Goal: Information Seeking & Learning: Check status

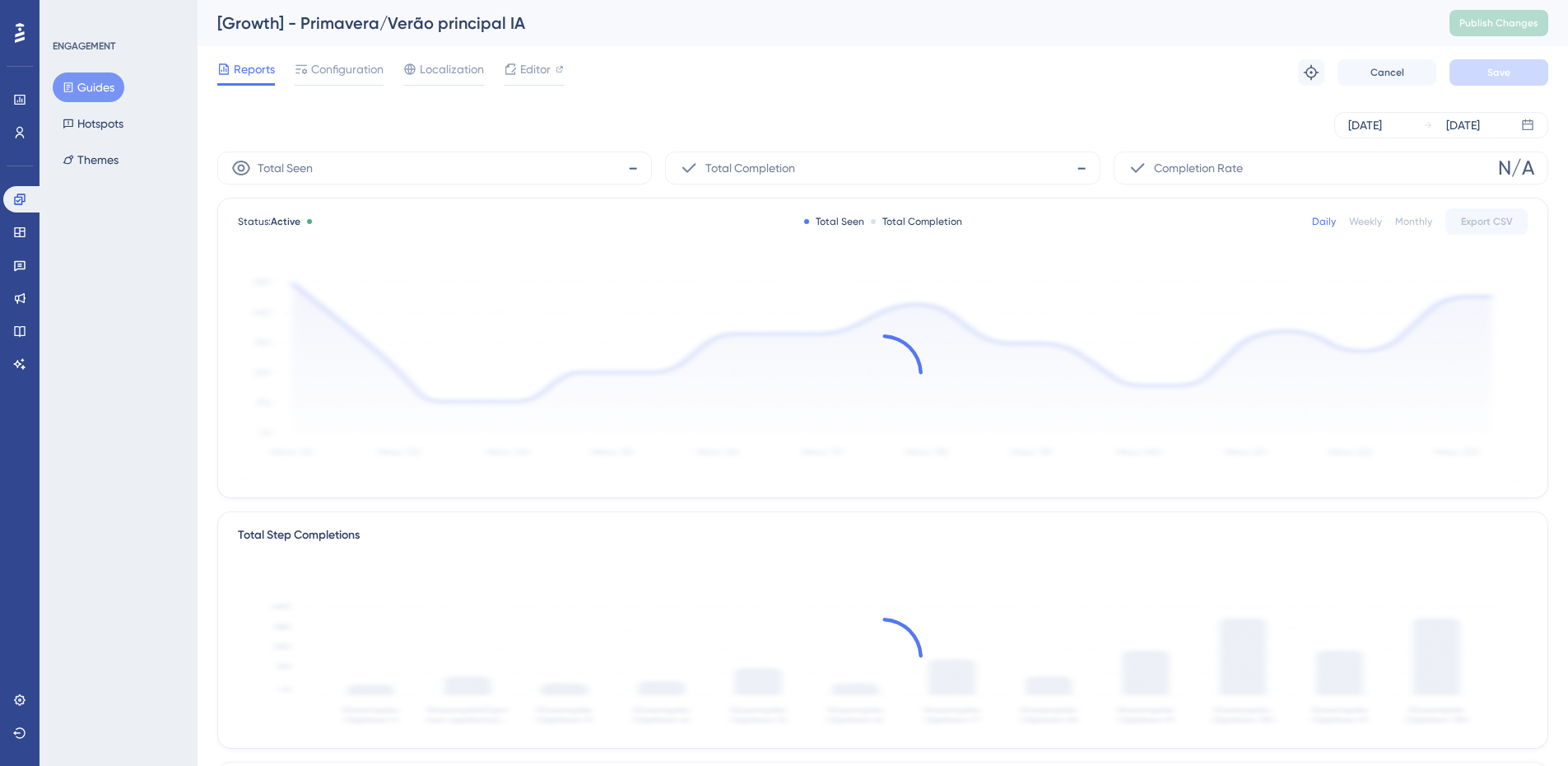
click at [91, 88] on button "Guides" at bounding box center [88, 86] width 71 height 29
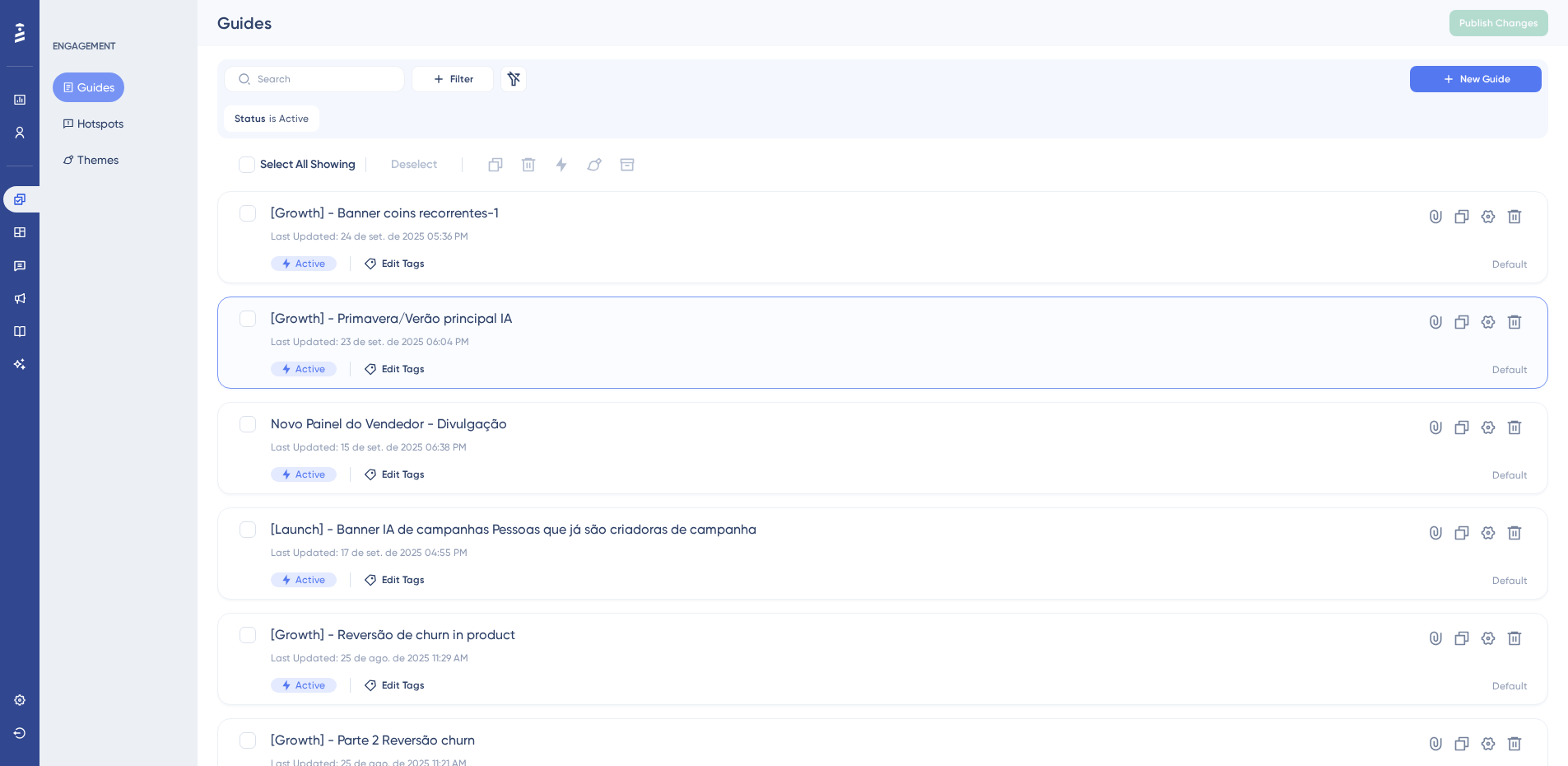
click at [396, 317] on span "[Growth] - Primavera/Verão principal IA" at bounding box center [816, 318] width 1092 height 20
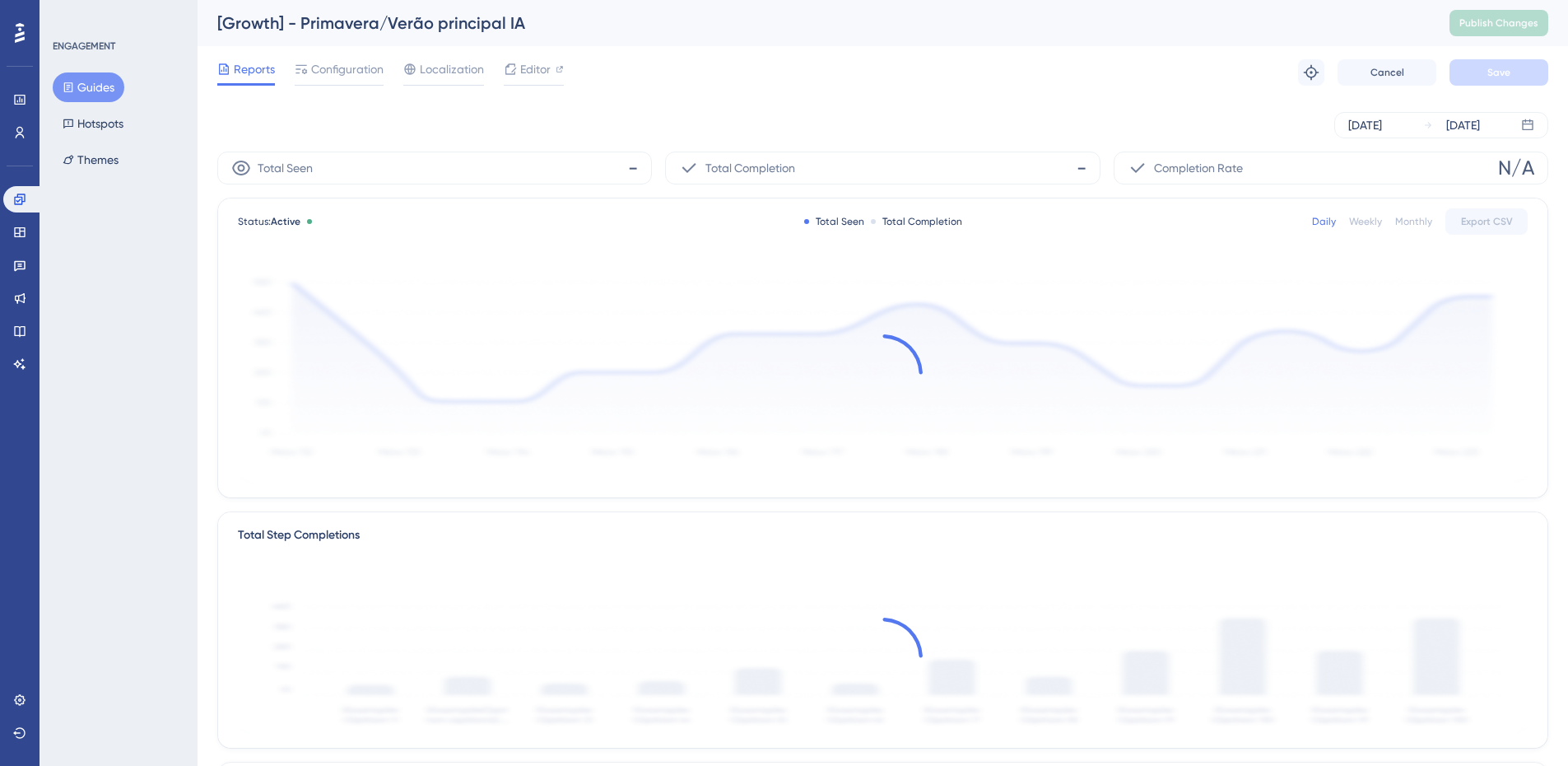
click at [1369, 220] on div "Weekly" at bounding box center [1366, 221] width 33 height 13
click at [782, 396] on div at bounding box center [883, 374] width 1290 height 220
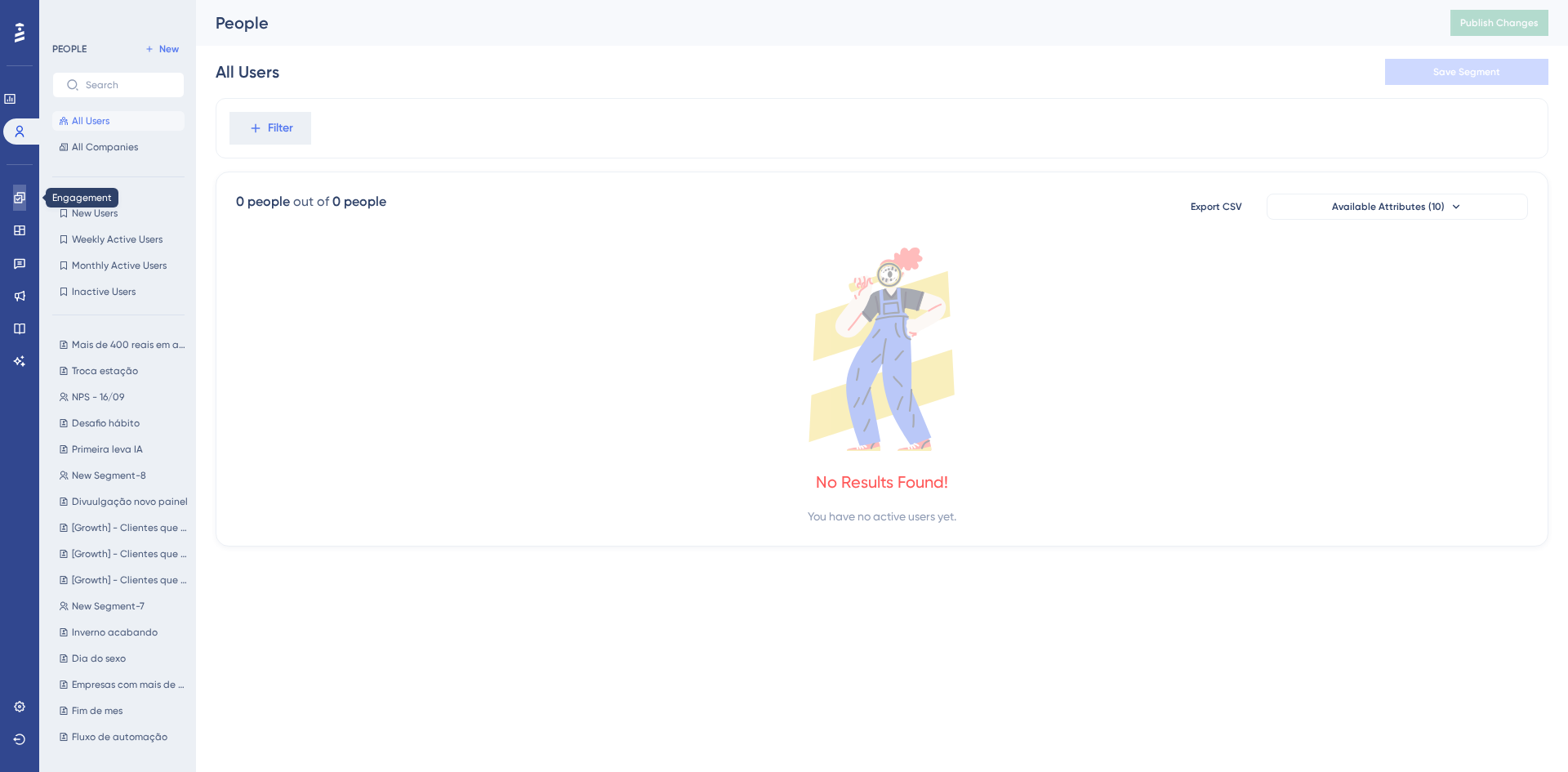
click at [24, 205] on link at bounding box center [20, 198] width 13 height 26
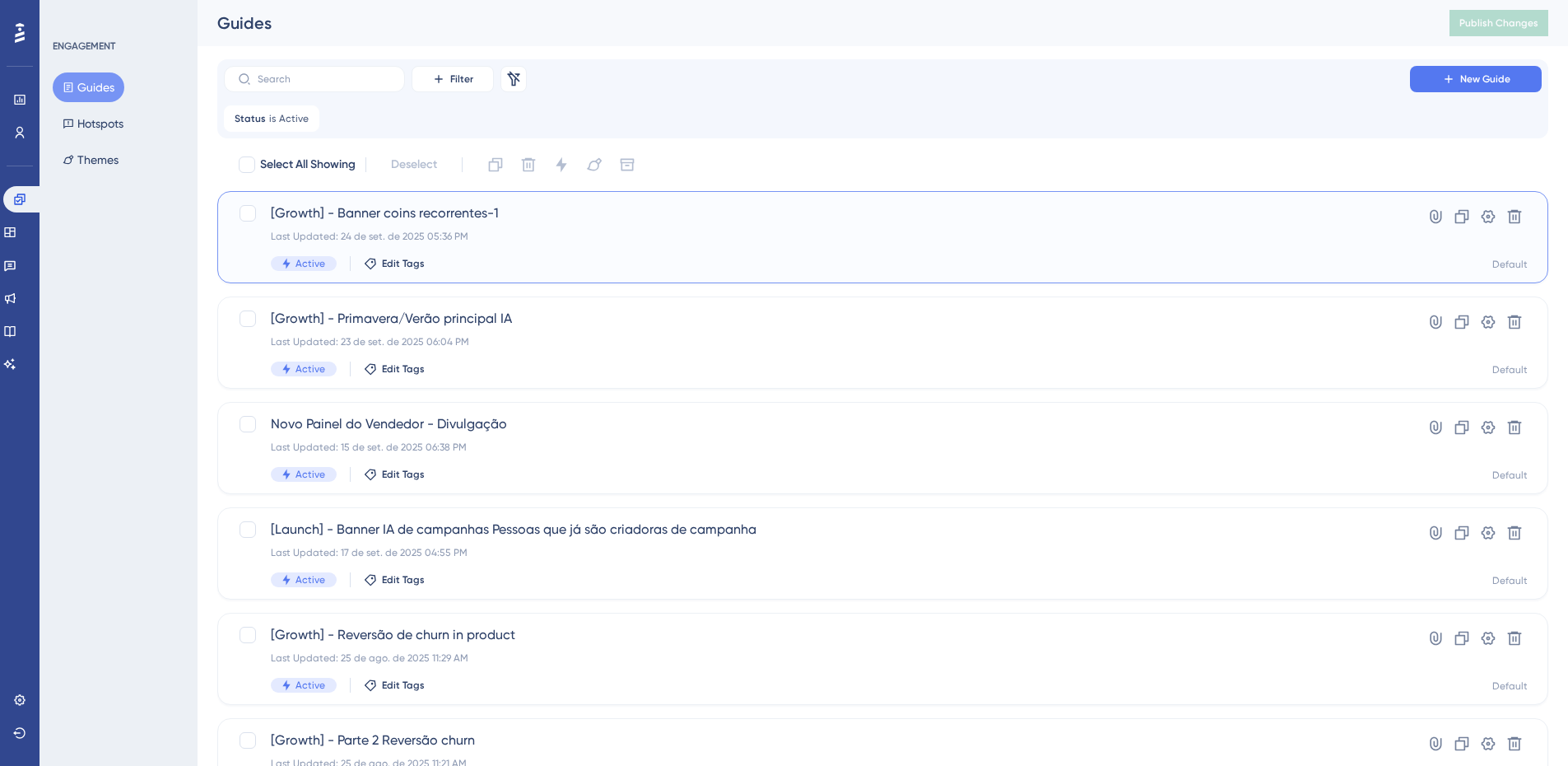
click at [571, 252] on div "[Growth] - Banner coins recorrentes-1 Last Updated: 24 de set. de 2025 05:36 PM…" at bounding box center [816, 236] width 1092 height 67
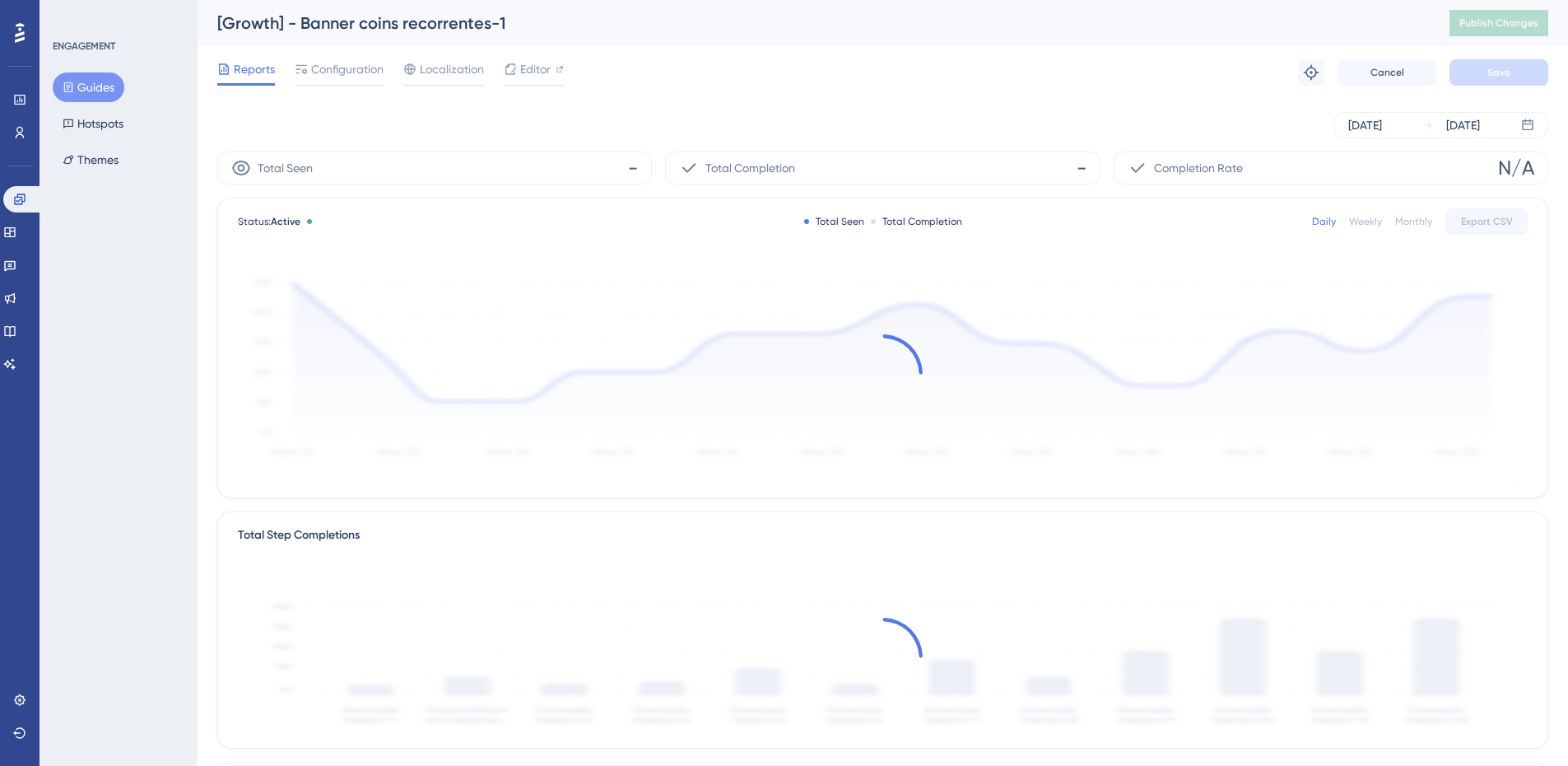
click at [108, 81] on button "Guides" at bounding box center [88, 86] width 71 height 29
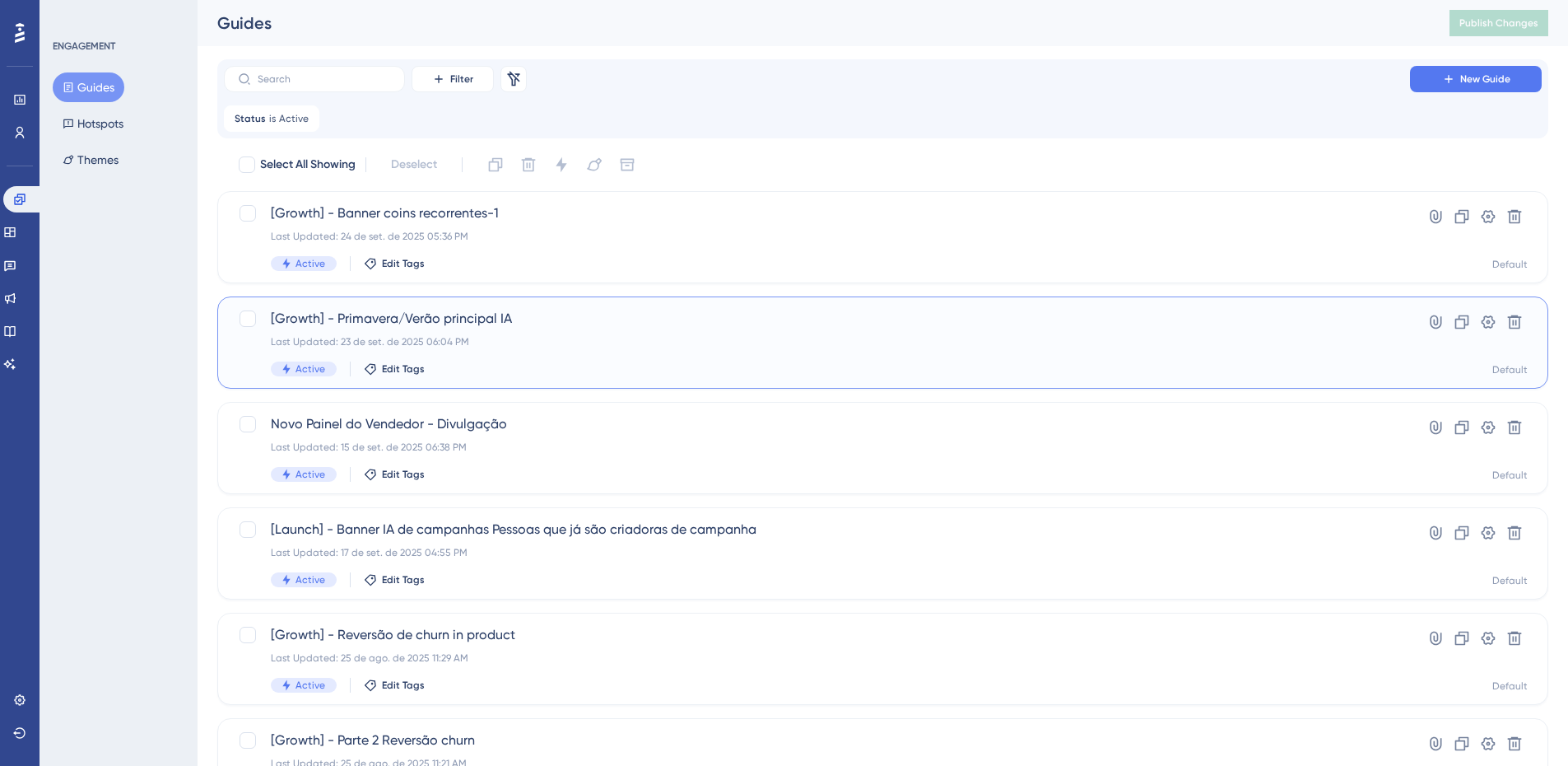
click at [406, 329] on div "[Growth] - Primavera/Verão principal IA Last Updated: 23 de set. de 2025 06:04 …" at bounding box center [816, 342] width 1092 height 67
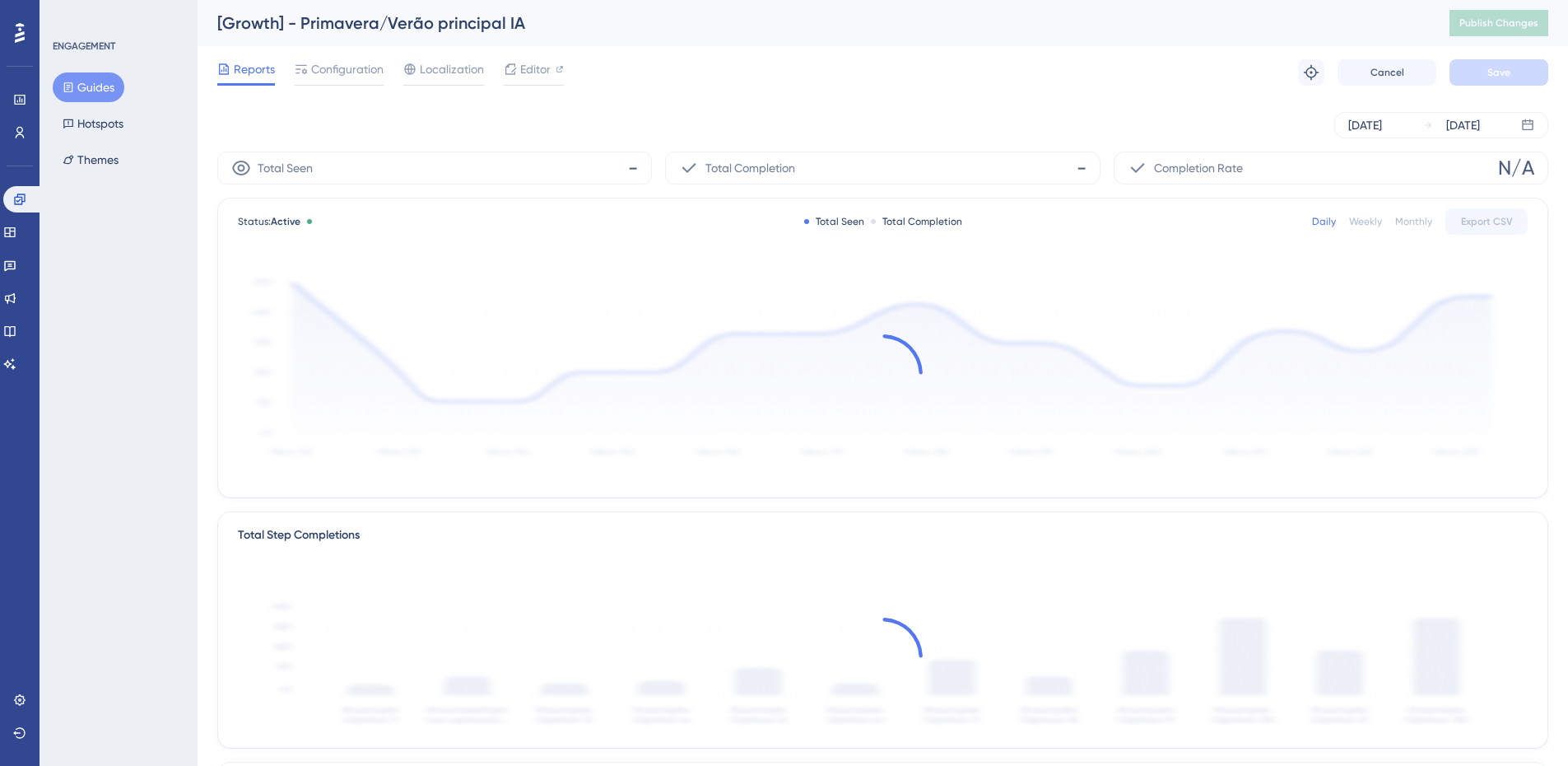
click at [83, 90] on button "Guides" at bounding box center [88, 86] width 71 height 29
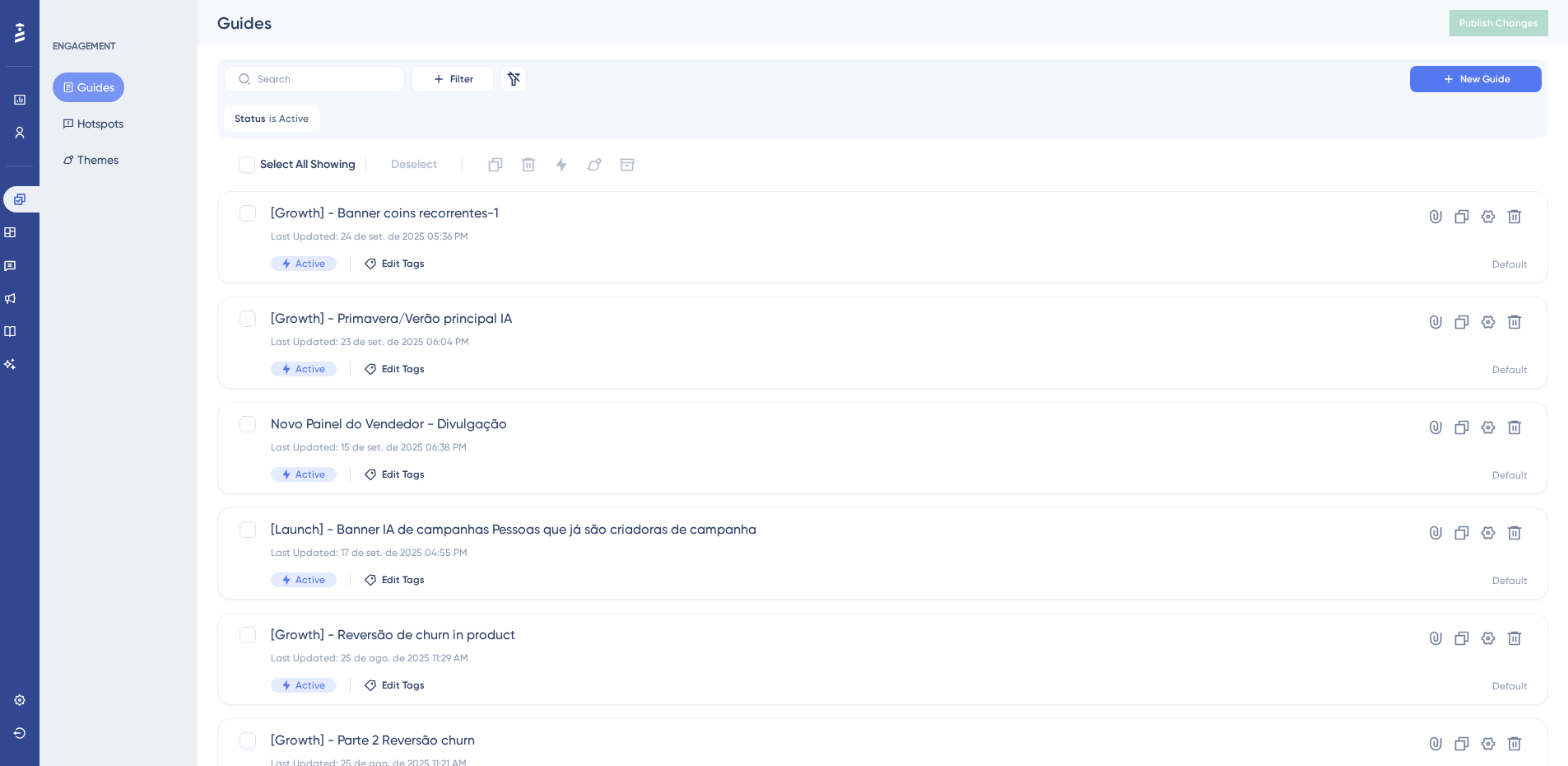
click at [622, 285] on div "Select All Showing Deselect [Growth] - Banner coins recorrentes-1 Last Updated:…" at bounding box center [883, 692] width 1332 height 1080
click at [588, 230] on div "Last Updated: 24 de set. de 2025 05:36 PM" at bounding box center [816, 236] width 1092 height 13
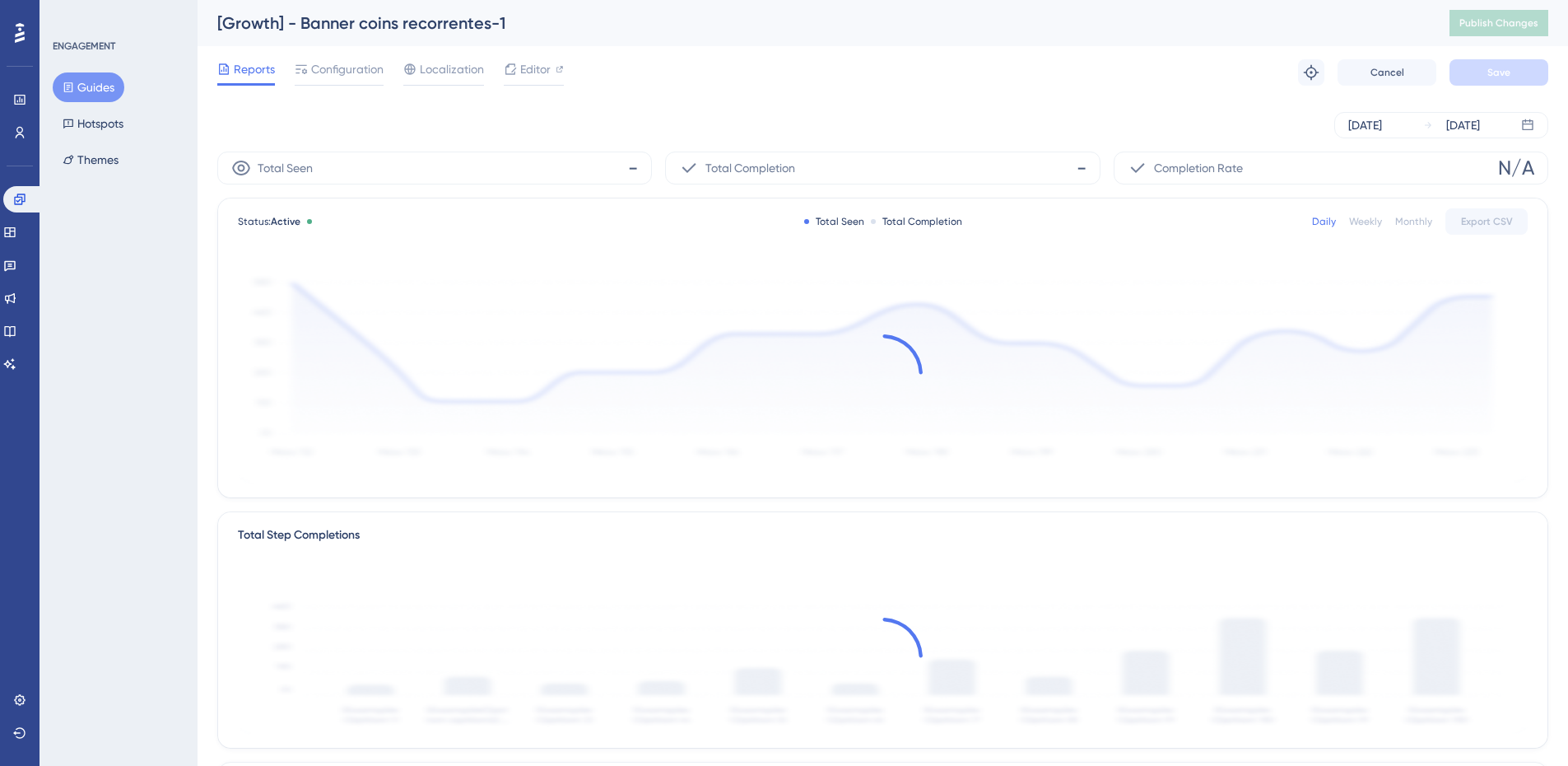
click at [100, 89] on button "Guides" at bounding box center [88, 86] width 71 height 29
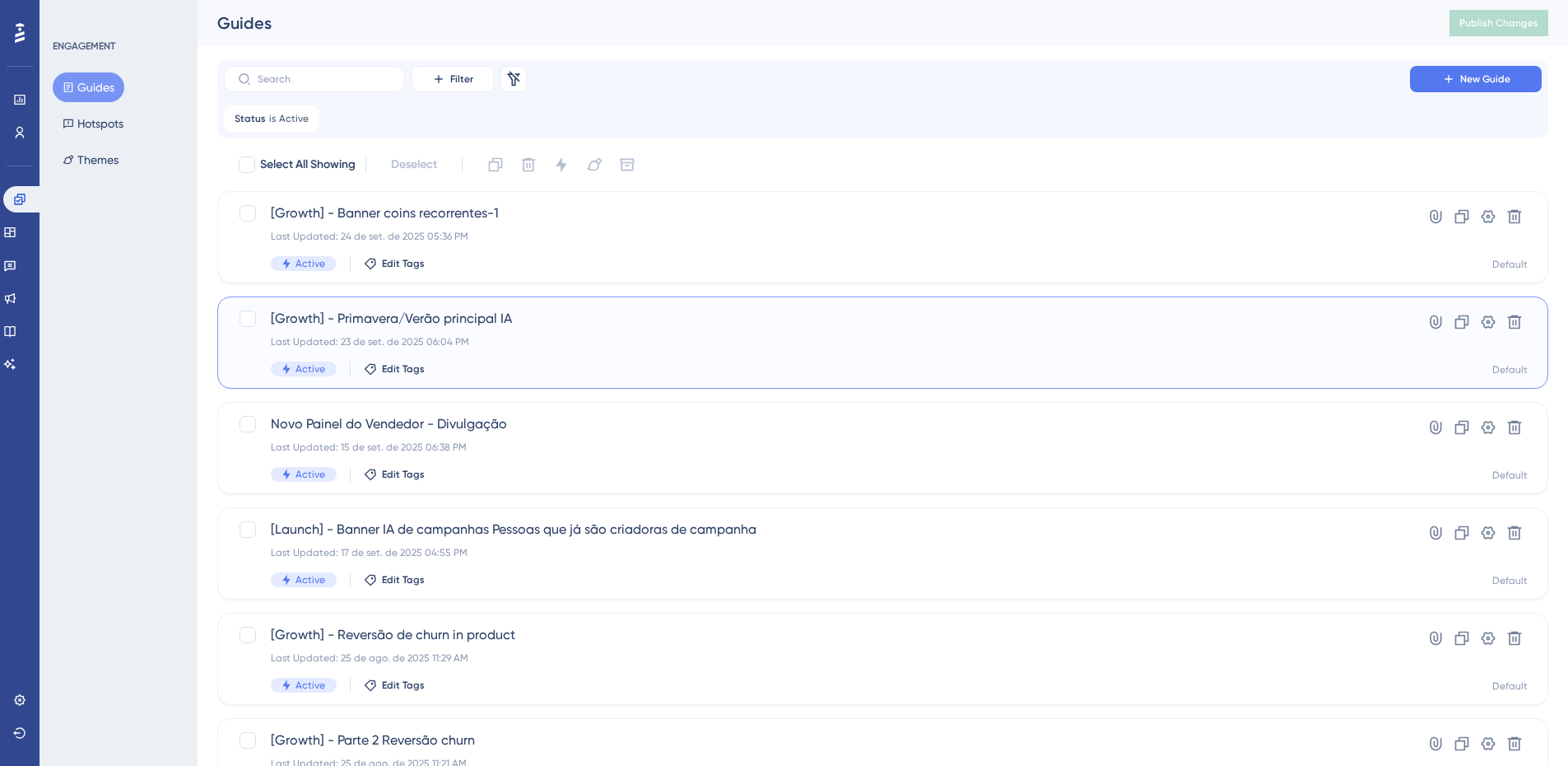
click at [443, 339] on div "Last Updated: 23 de set. de 2025 06:04 PM" at bounding box center [816, 342] width 1092 height 13
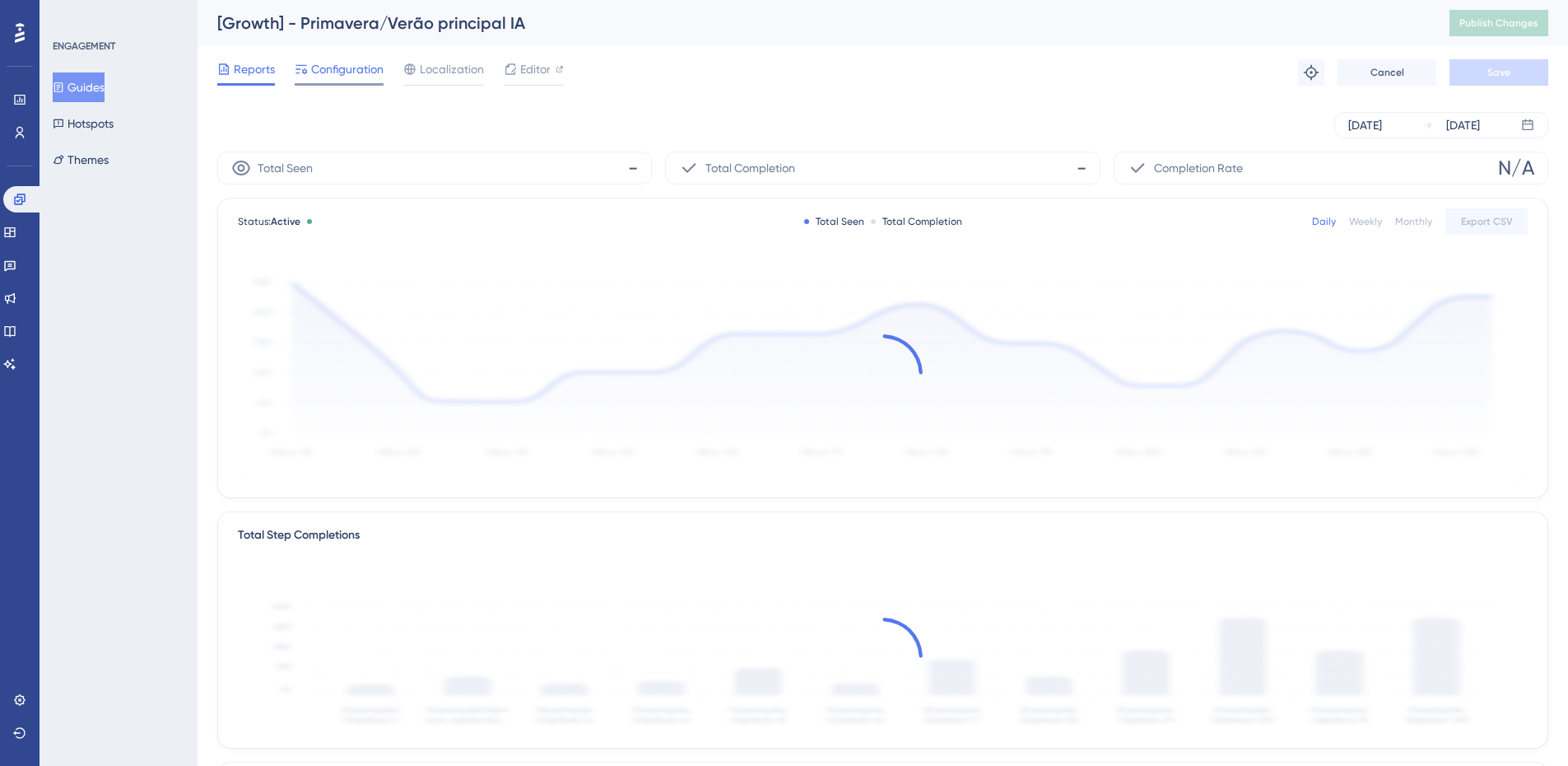
click at [354, 73] on span "Configuration" at bounding box center [347, 68] width 72 height 20
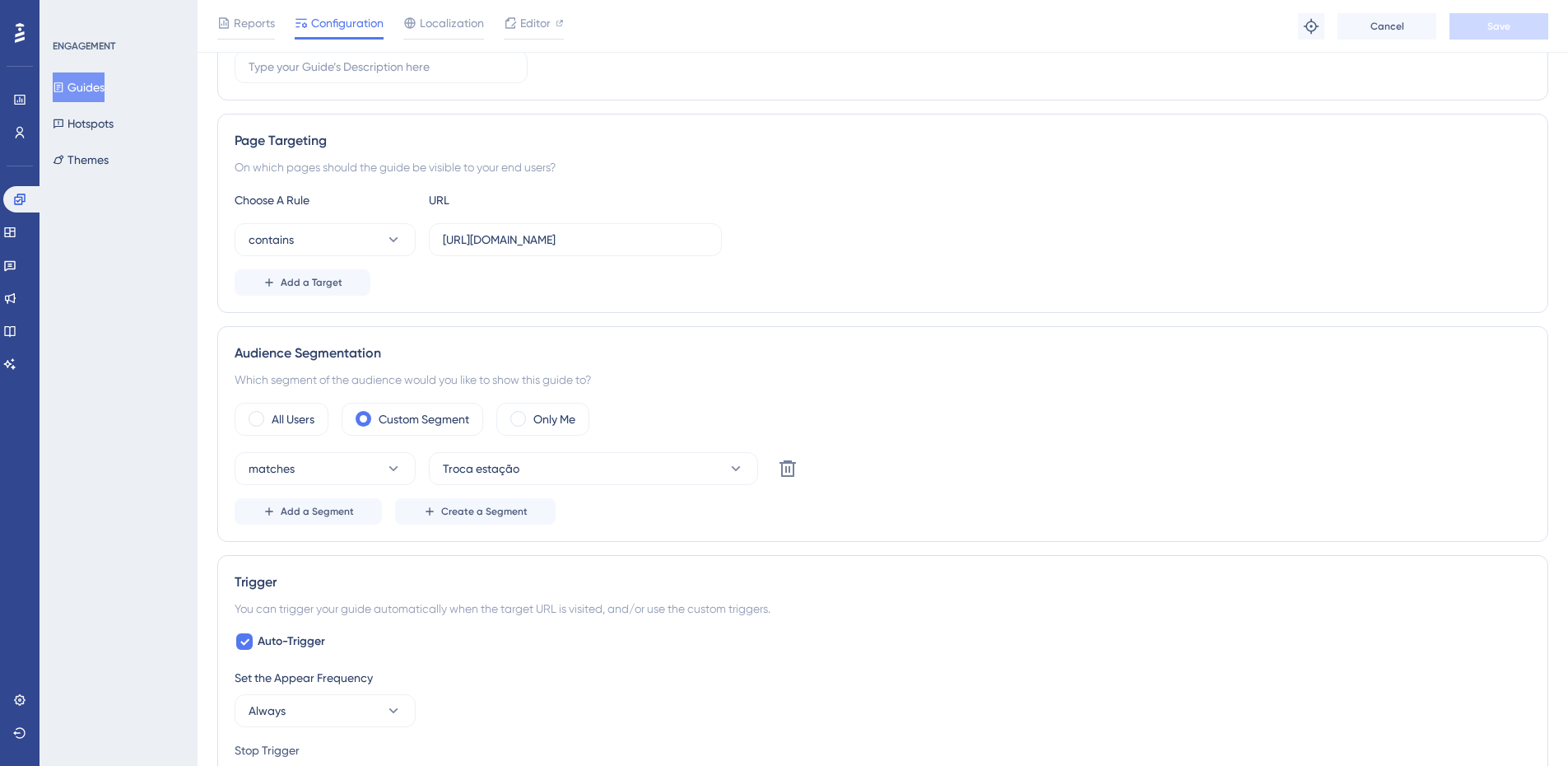
scroll to position [659, 0]
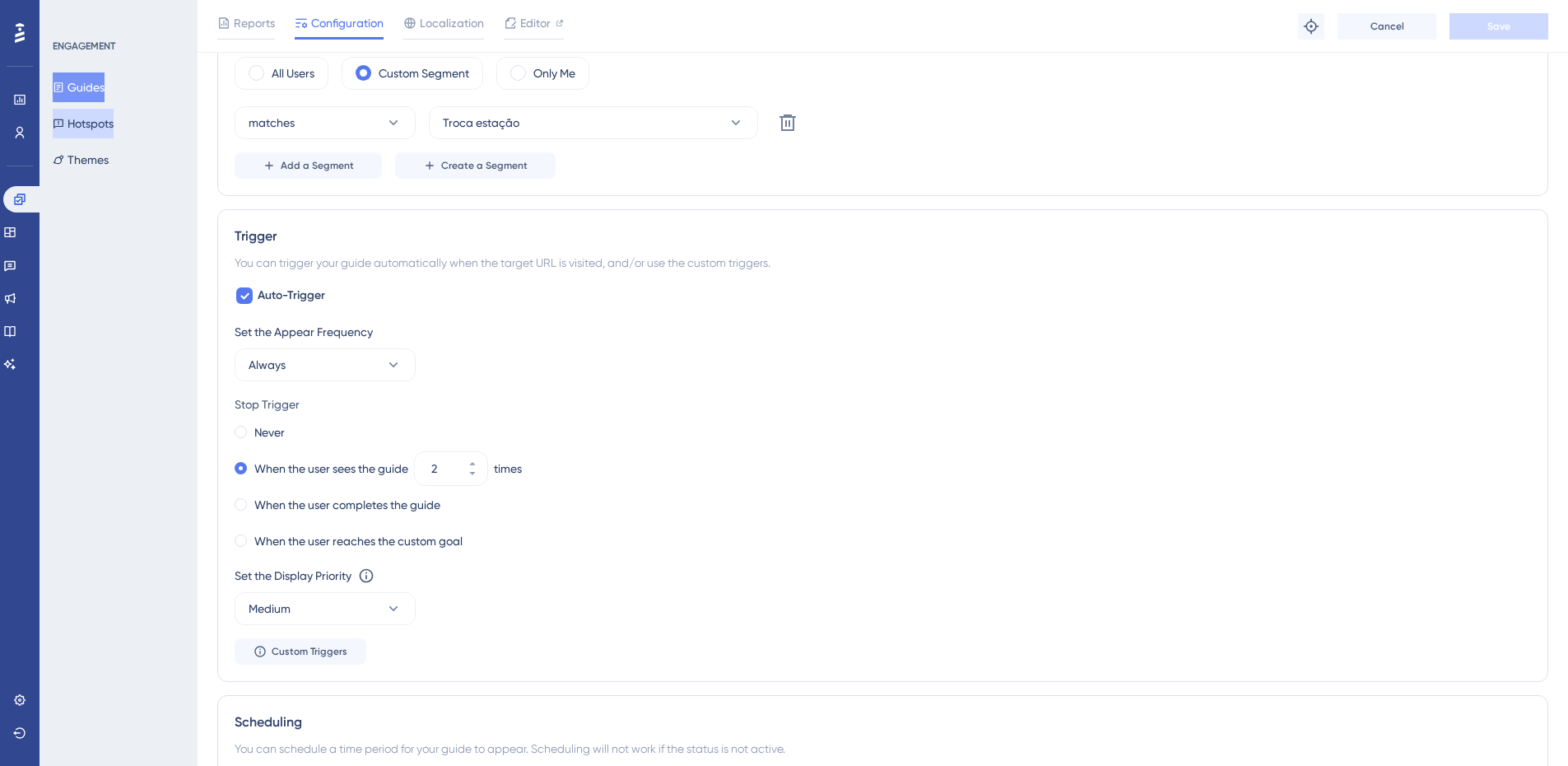
drag, startPoint x: 104, startPoint y: 88, endPoint x: 115, endPoint y: 110, distance: 24.6
click at [103, 88] on button "Guides" at bounding box center [79, 86] width 52 height 29
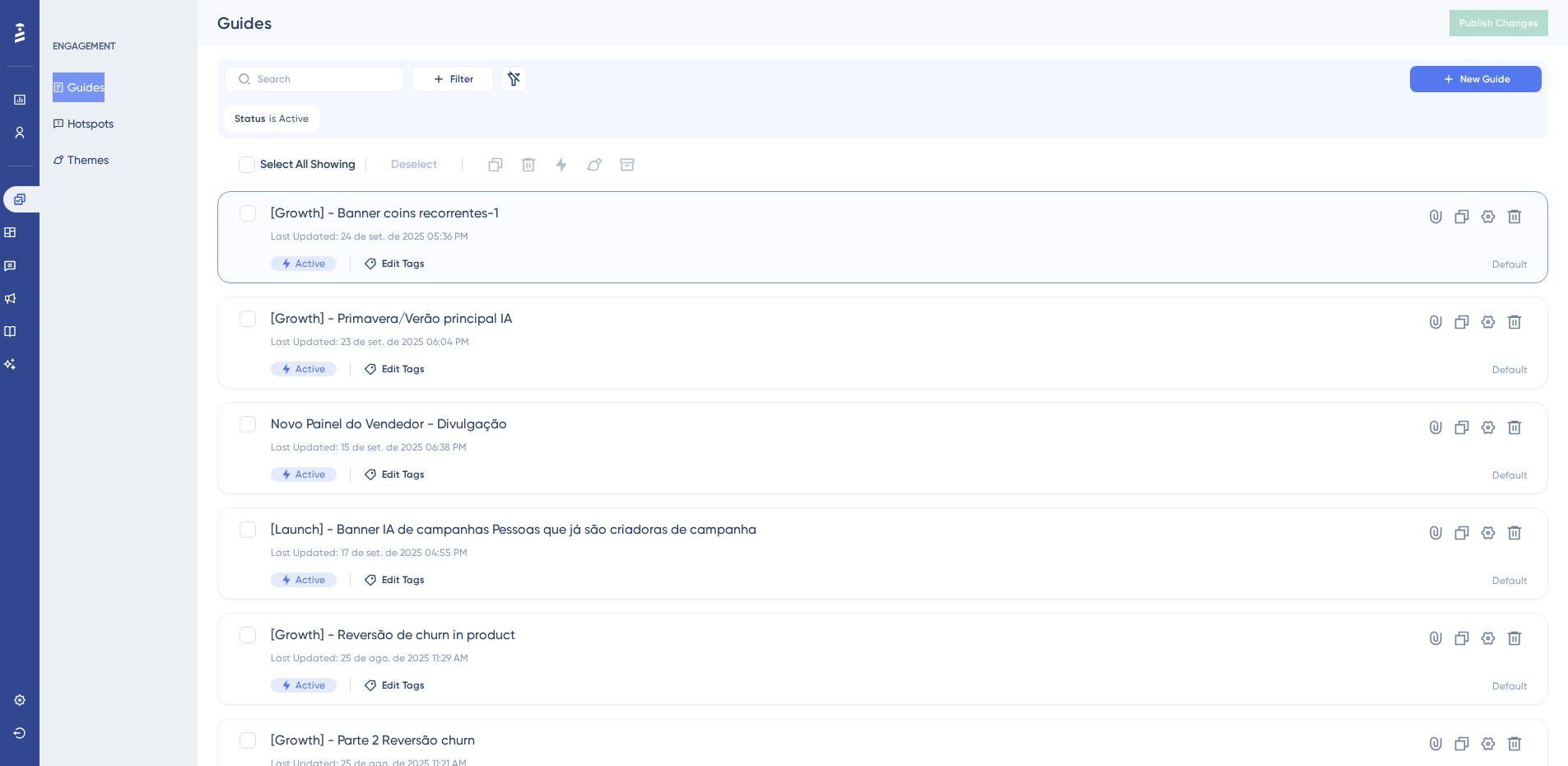
click at [518, 227] on div "[Growth] - Banner coins recorrentes-1 Last Updated: 24 de set. de 2025 05:36 PM…" at bounding box center [816, 236] width 1092 height 67
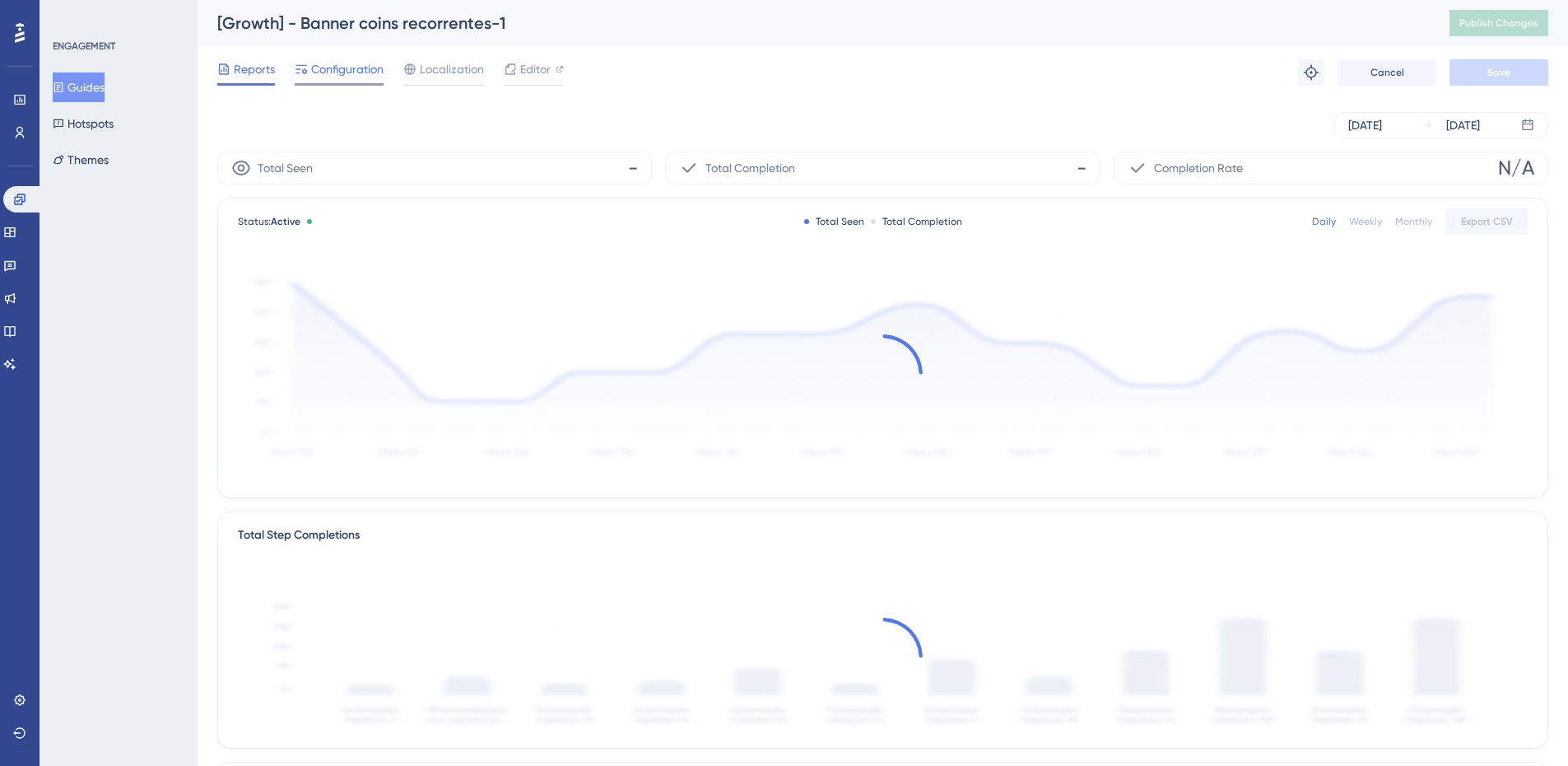
click at [336, 83] on div "Configuration" at bounding box center [340, 72] width 89 height 27
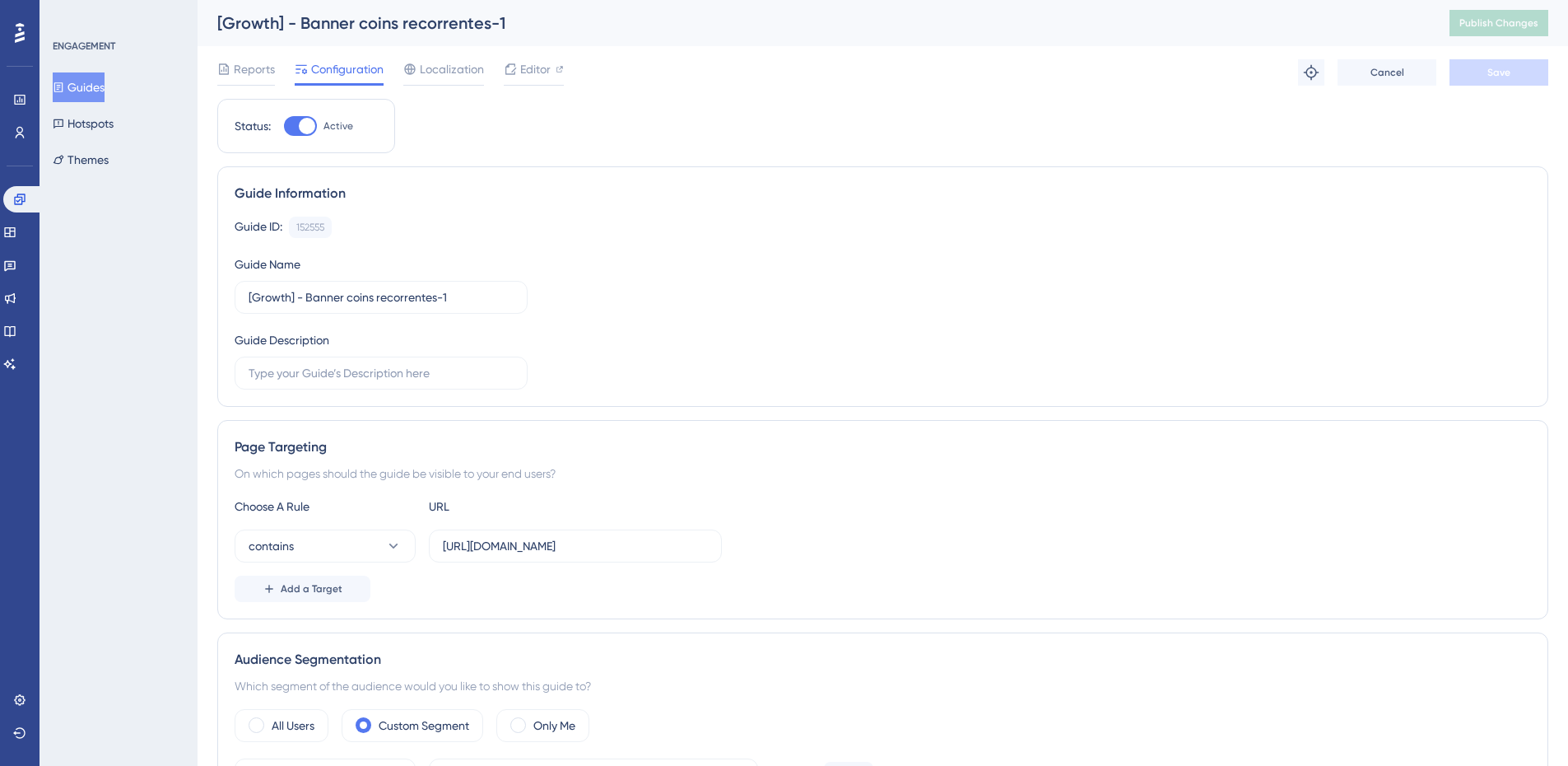
click at [104, 87] on button "Guides" at bounding box center [79, 86] width 52 height 29
